Goal: Task Accomplishment & Management: Complete application form

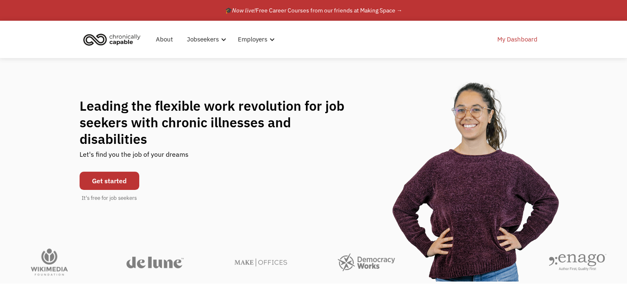
click at [514, 42] on link "My Dashboard" at bounding box center [517, 39] width 50 height 27
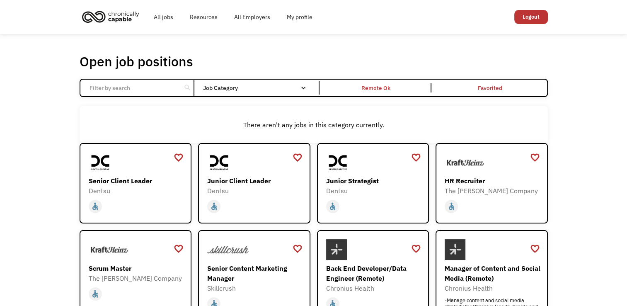
click at [165, 86] on input "Email Form" at bounding box center [131, 88] width 92 height 16
click at [165, 15] on link "All jobs" at bounding box center [163, 17] width 36 height 27
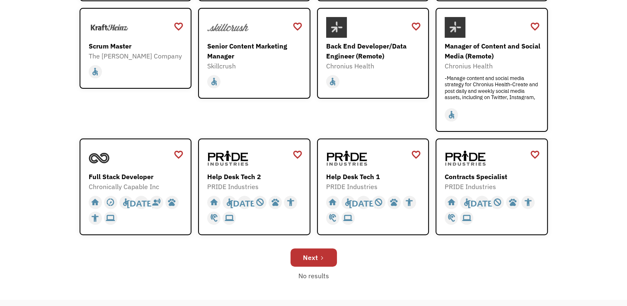
scroll to position [249, 0]
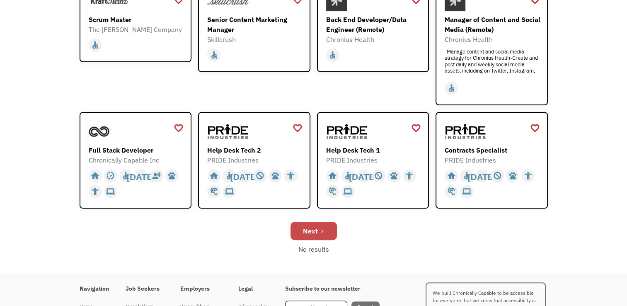
click at [325, 234] on link "Next" at bounding box center [313, 231] width 46 height 18
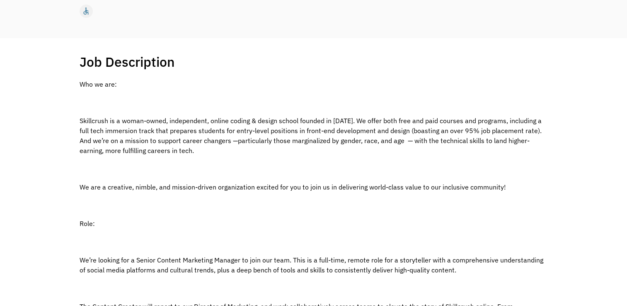
scroll to position [124, 0]
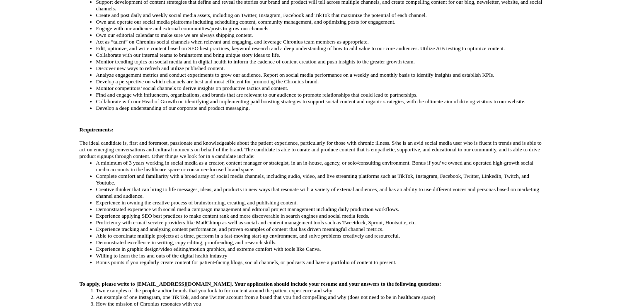
scroll to position [290, 0]
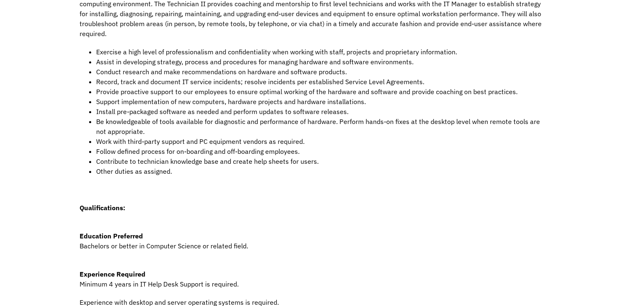
scroll to position [249, 0]
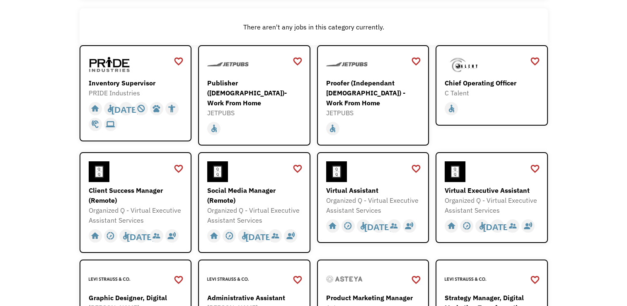
scroll to position [124, 0]
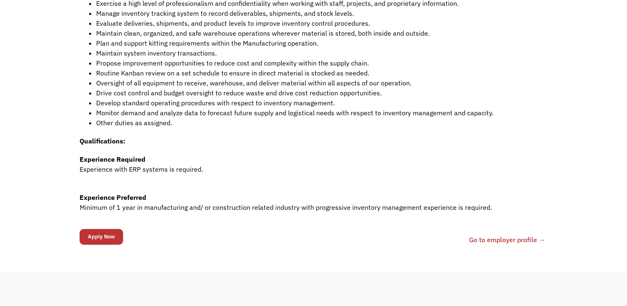
scroll to position [249, 0]
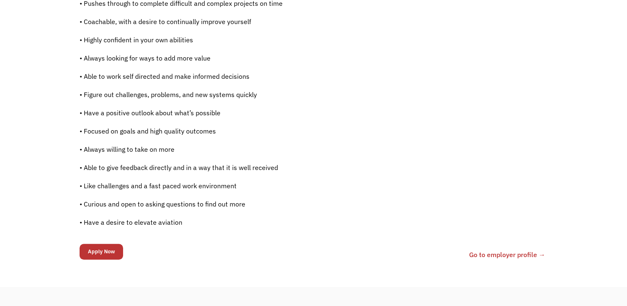
scroll to position [539, 0]
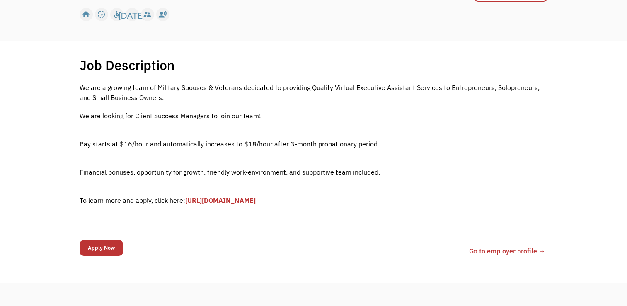
scroll to position [166, 0]
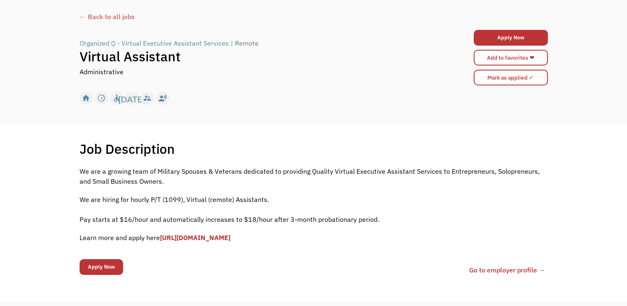
scroll to position [83, 0]
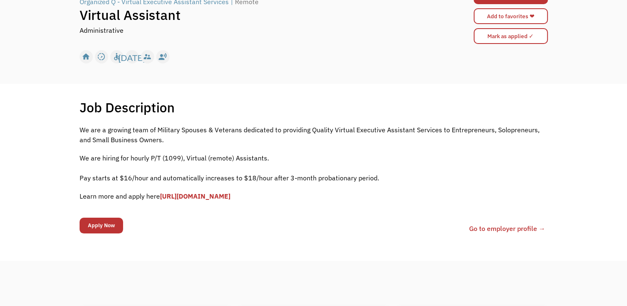
click at [230, 197] on link "[URL][DOMAIN_NAME]" at bounding box center [195, 196] width 70 height 8
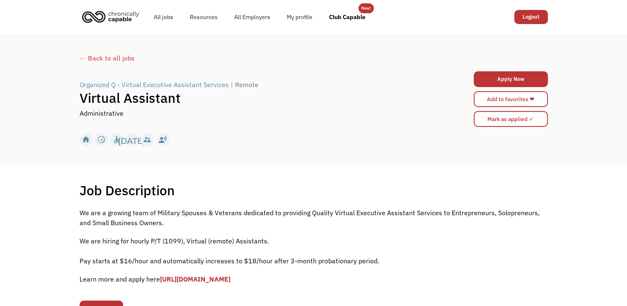
click at [99, 58] on div "← Back to all jobs" at bounding box center [314, 58] width 468 height 10
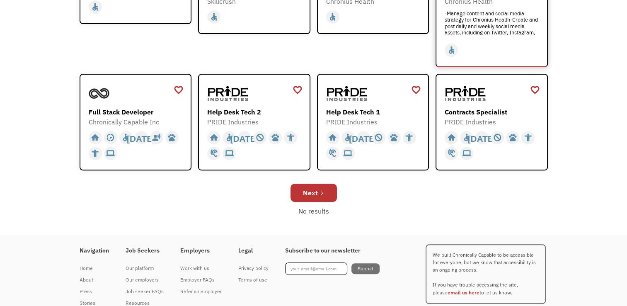
scroll to position [290, 0]
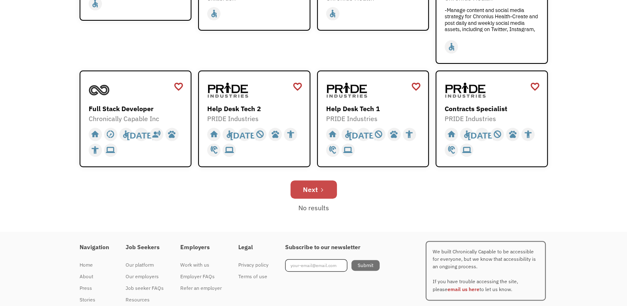
click at [314, 193] on div "Next" at bounding box center [310, 189] width 15 height 10
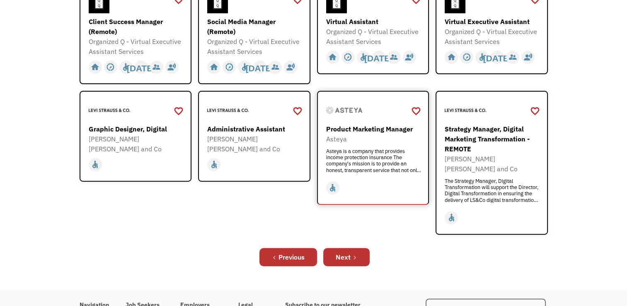
scroll to position [290, 0]
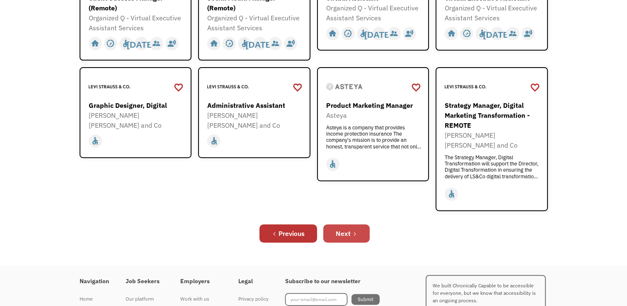
click at [347, 228] on div "Next" at bounding box center [343, 233] width 15 height 10
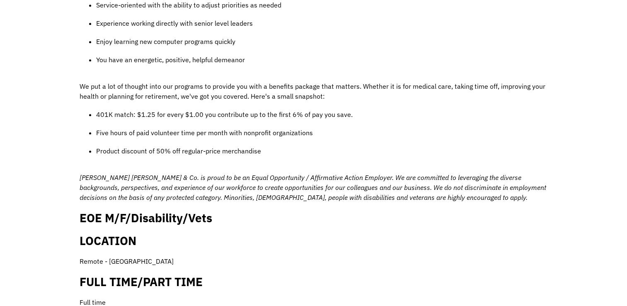
scroll to position [746, 0]
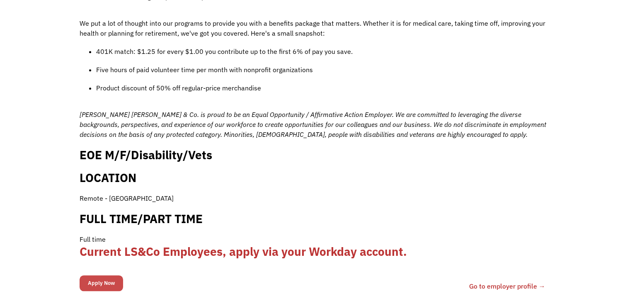
click at [102, 275] on input "Apply Now" at bounding box center [102, 283] width 44 height 16
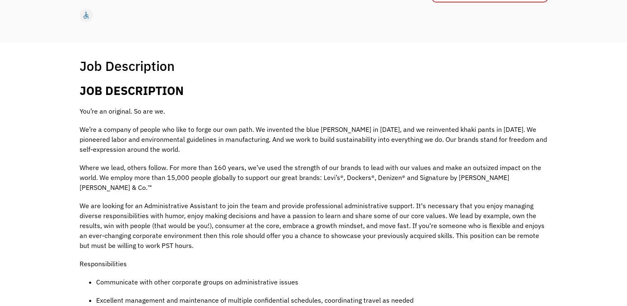
scroll to position [0, 0]
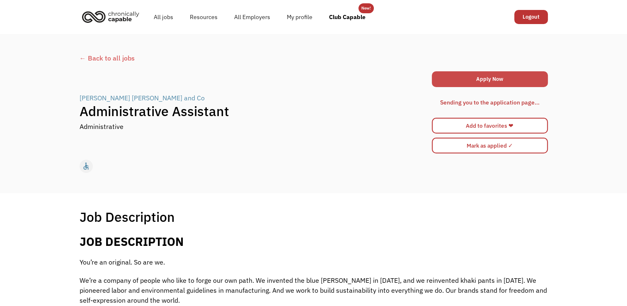
click at [493, 79] on link "Apply Now" at bounding box center [490, 79] width 116 height 16
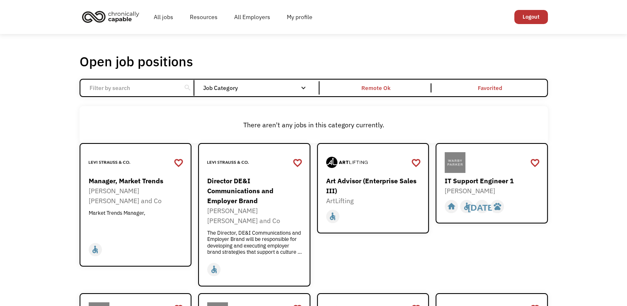
click at [162, 90] on input "Email Form" at bounding box center [131, 88] width 92 height 16
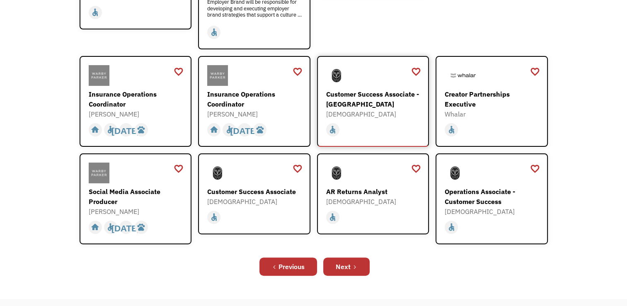
scroll to position [249, 0]
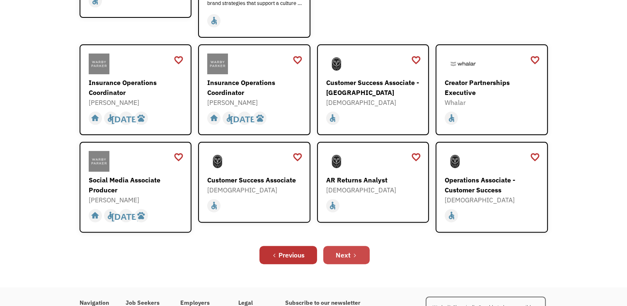
click at [347, 250] on div "Next" at bounding box center [343, 255] width 15 height 10
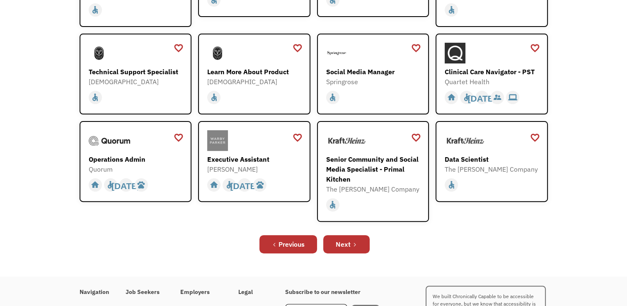
scroll to position [207, 0]
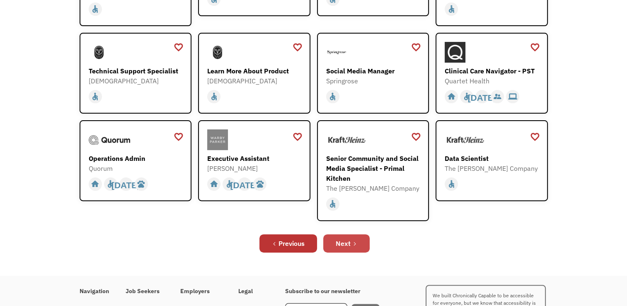
click at [352, 243] on icon "Next Page" at bounding box center [354, 243] width 5 height 5
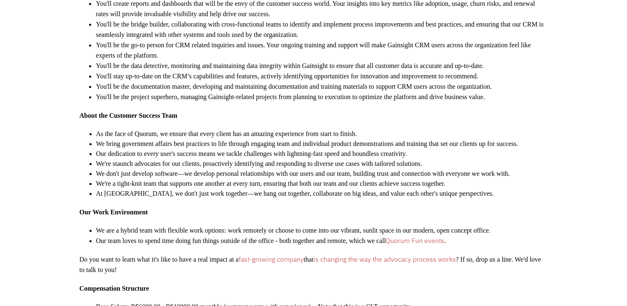
scroll to position [207, 0]
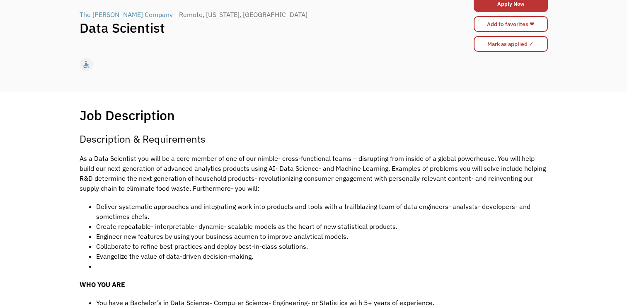
scroll to position [124, 0]
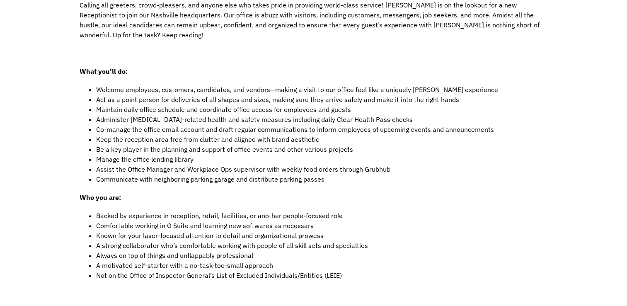
scroll to position [207, 0]
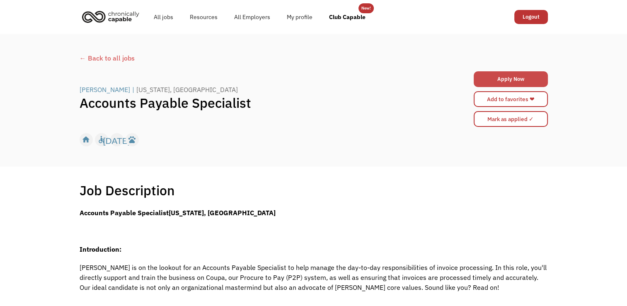
click at [507, 79] on link "Apply Now" at bounding box center [511, 79] width 74 height 16
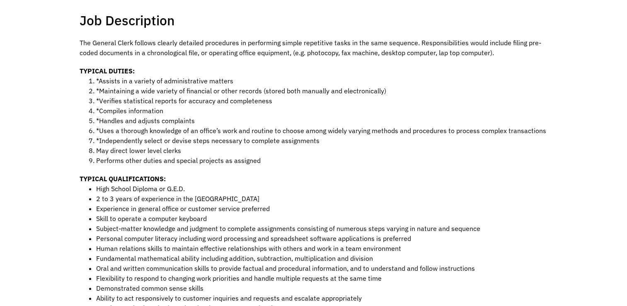
scroll to position [166, 0]
